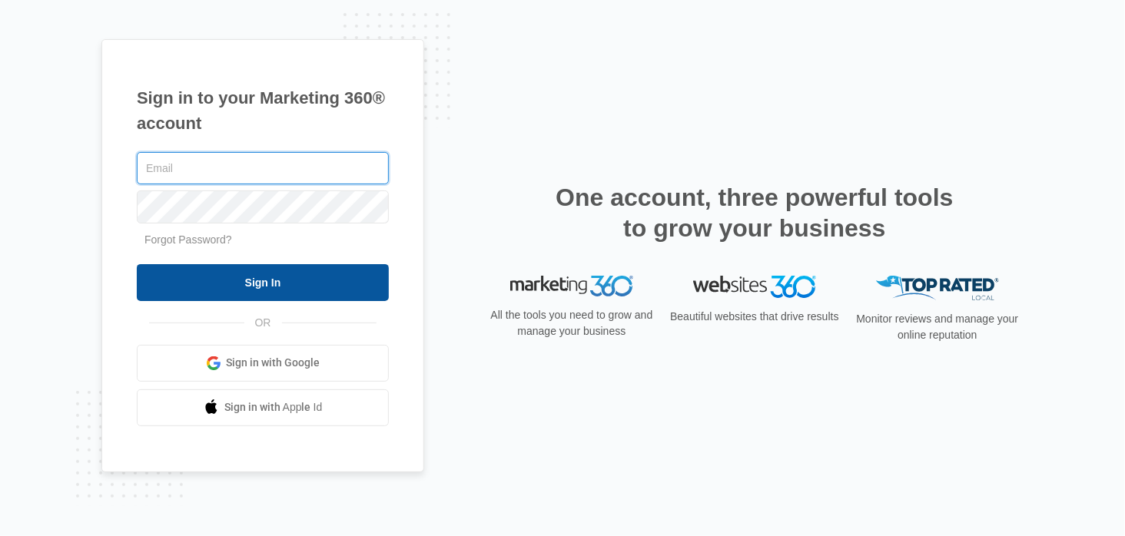
type input "christon@mcguiretherapy.com"
click at [245, 290] on input "Sign In" at bounding box center [263, 282] width 252 height 37
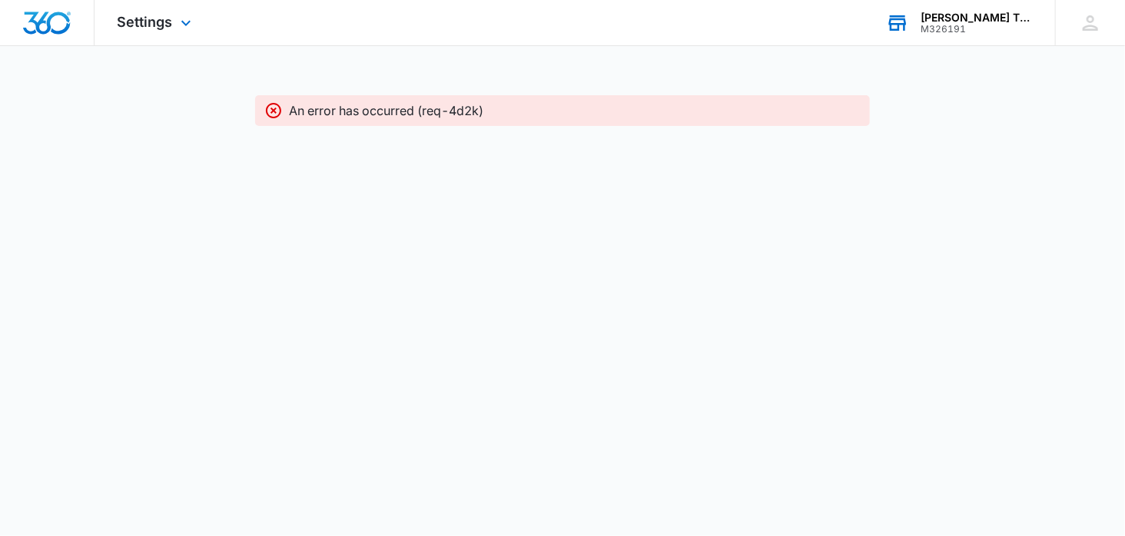
click at [954, 31] on div "M326191" at bounding box center [977, 29] width 112 height 11
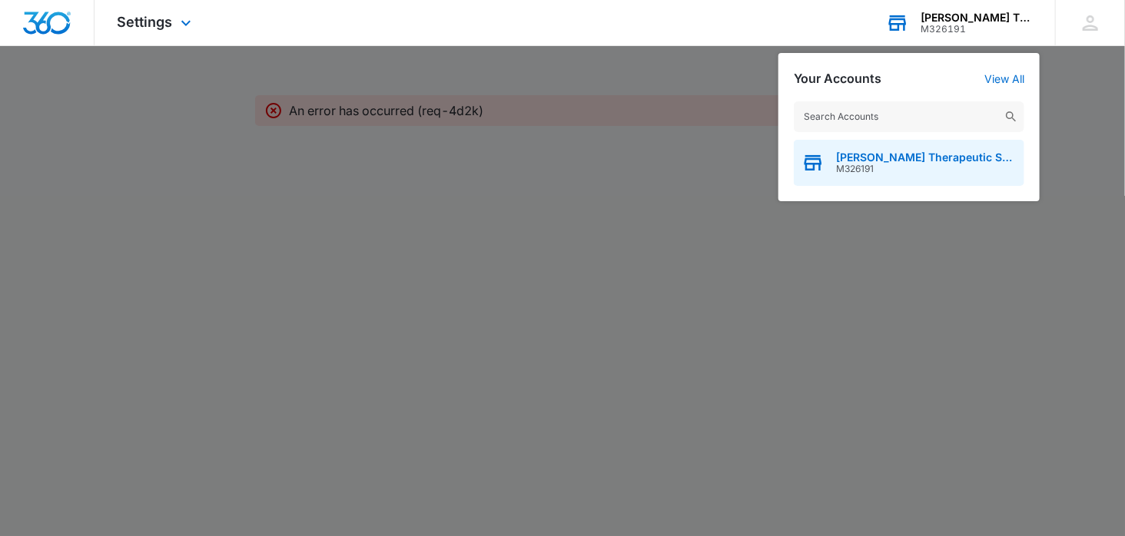
click at [851, 162] on span "McGuire Therapeutic Services" at bounding box center [926, 157] width 181 height 12
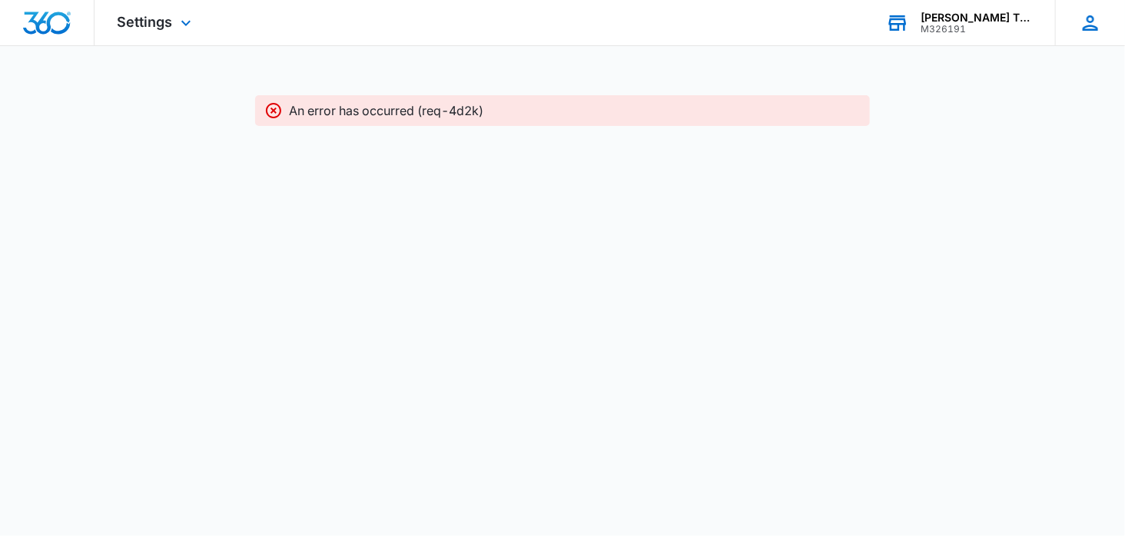
click at [1076, 28] on div "CP Christon Pender christon@mcguiretherapy.com My Profile Notifications Support…" at bounding box center [1090, 22] width 70 height 45
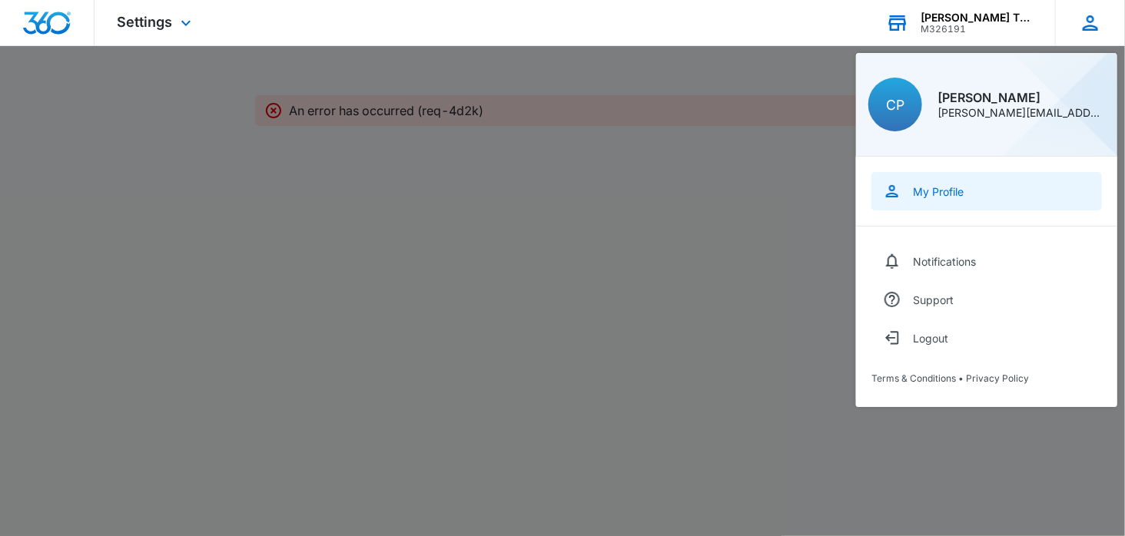
click at [922, 197] on div "My Profile" at bounding box center [938, 191] width 51 height 13
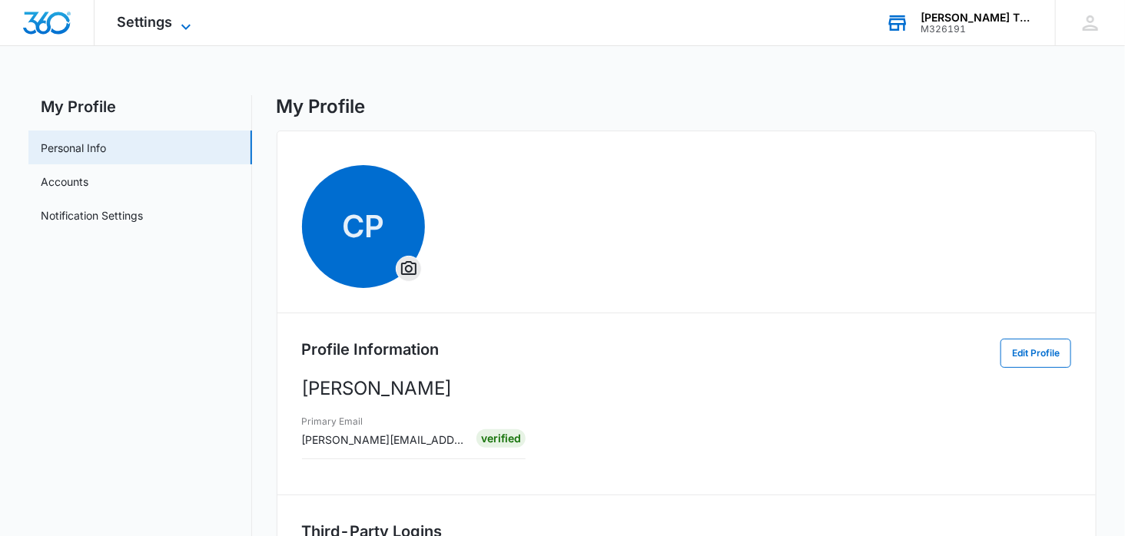
click at [164, 28] on span "Settings" at bounding box center [145, 22] width 55 height 16
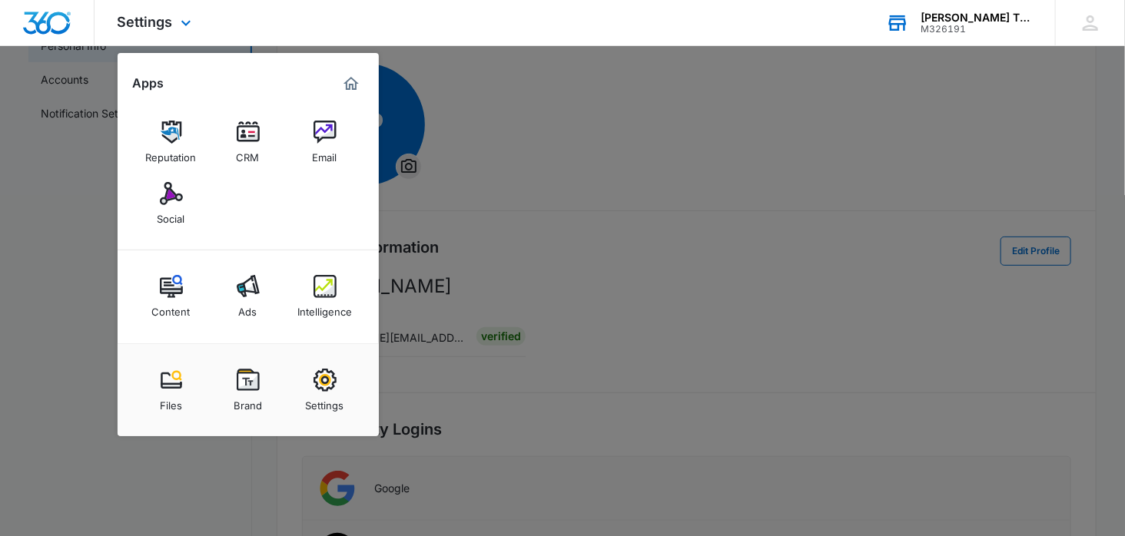
scroll to position [104, 0]
click at [493, 38] on div "Settings Apps Reputation CRM Email Social Content Ads Intelligence Files Brand …" at bounding box center [562, 23] width 1125 height 46
click at [81, 204] on div at bounding box center [562, 268] width 1125 height 536
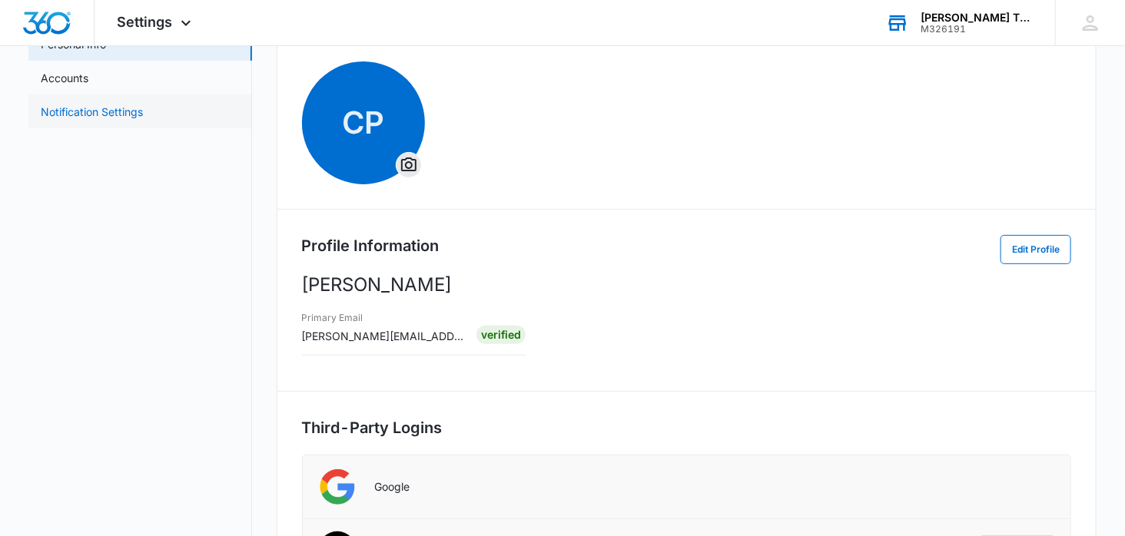
click at [98, 117] on link "Notification Settings" at bounding box center [92, 112] width 102 height 16
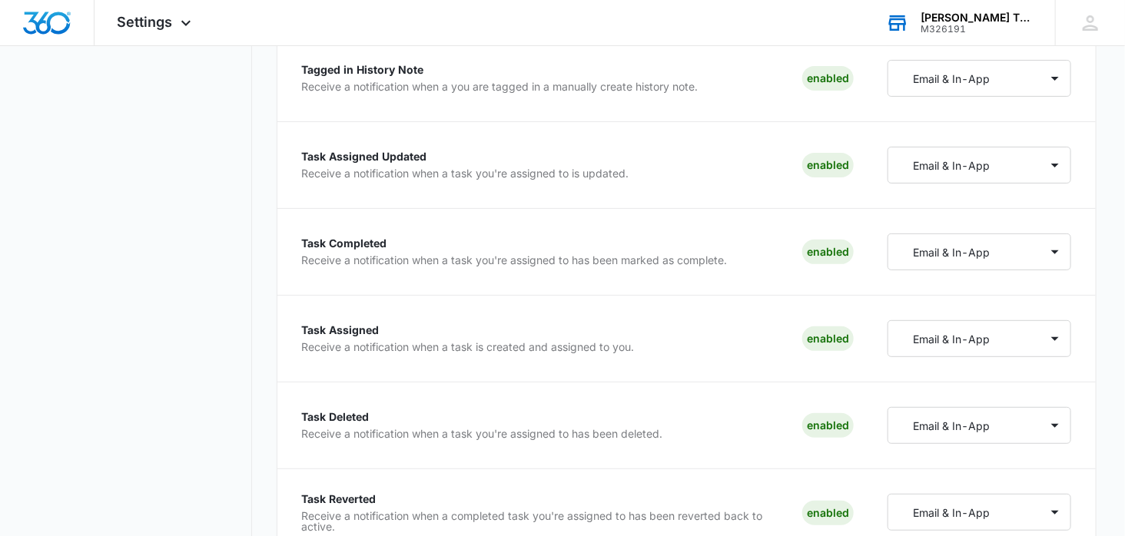
scroll to position [2872, 0]
